Goal: Task Accomplishment & Management: Manage account settings

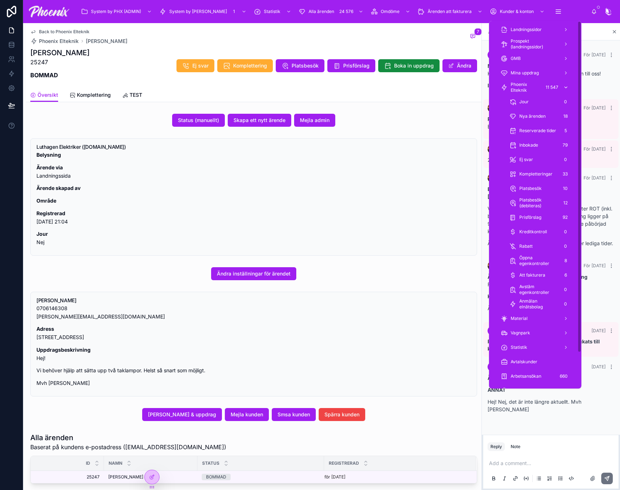
click at [539, 86] on span "Phoenix Elteknik" at bounding box center [526, 88] width 30 height 12
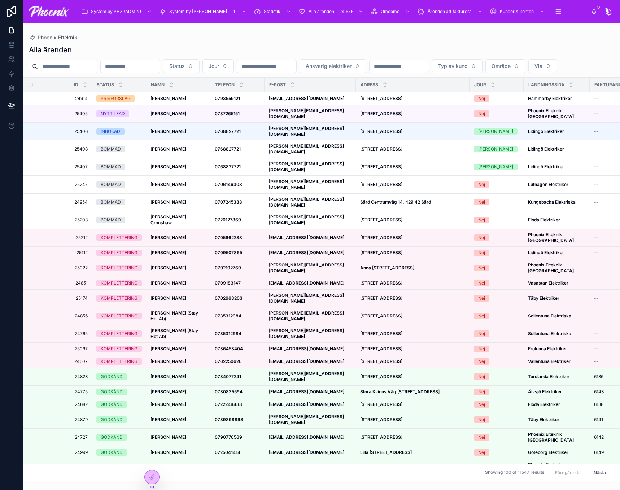
click at [72, 61] on div at bounding box center [63, 66] width 69 height 13
click at [68, 66] on input "text" at bounding box center [67, 66] width 59 height 10
drag, startPoint x: 68, startPoint y: 66, endPoint x: 244, endPoint y: 64, distance: 175.9
click at [234, 64] on button "Jour" at bounding box center [218, 66] width 31 height 14
click at [221, 101] on strong "0793559121" at bounding box center [227, 98] width 25 height 5
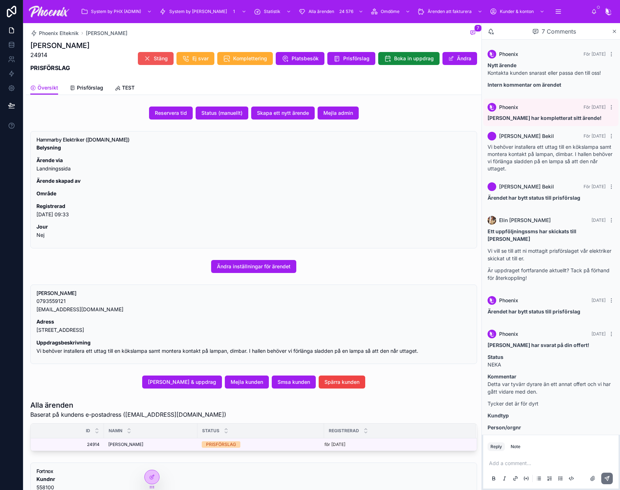
scroll to position [4, 0]
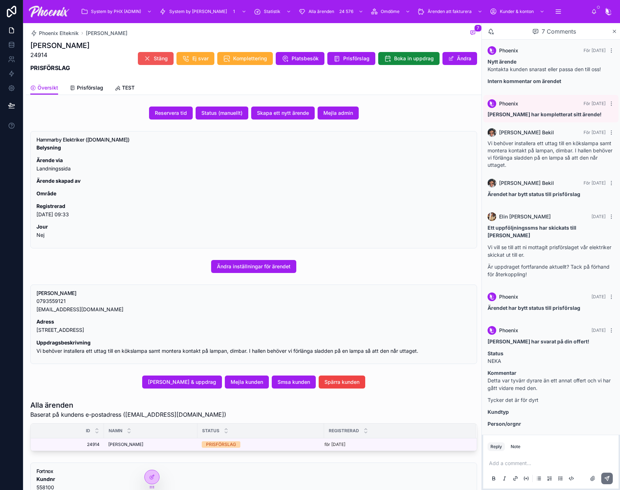
click at [157, 57] on span "Stäng" at bounding box center [161, 58] width 14 height 7
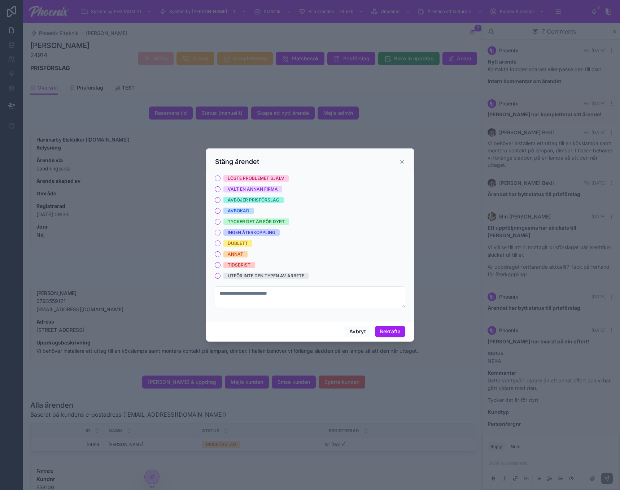
click at [248, 221] on div "TYCKER DET ÄR FÖR DYRT" at bounding box center [256, 221] width 57 height 7
click at [221, 221] on button "TYCKER DET ÄR FÖR DYRT" at bounding box center [218, 222] width 6 height 6
click at [273, 193] on div "LÖSTE PROBLEMET SJÄLV VALT EN ANNAN FIRMA AVBÖJER PRISFÖRSLAG AVBOKAD TYCKER DE…" at bounding box center [310, 227] width 191 height 104
click at [273, 187] on div "VALT EN ANNAN FIRMA" at bounding box center [253, 189] width 50 height 7
click at [221, 187] on button "VALT EN ANNAN FIRMA" at bounding box center [218, 189] width 6 height 6
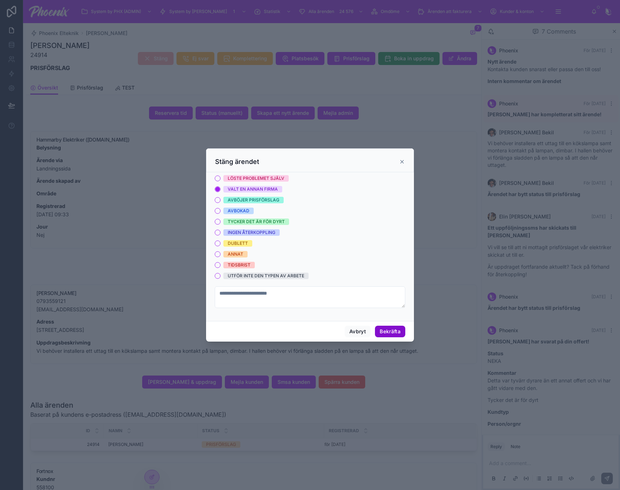
click at [380, 331] on button "Bekräfta" at bounding box center [390, 332] width 30 height 12
